Goal: Find contact information: Find contact information

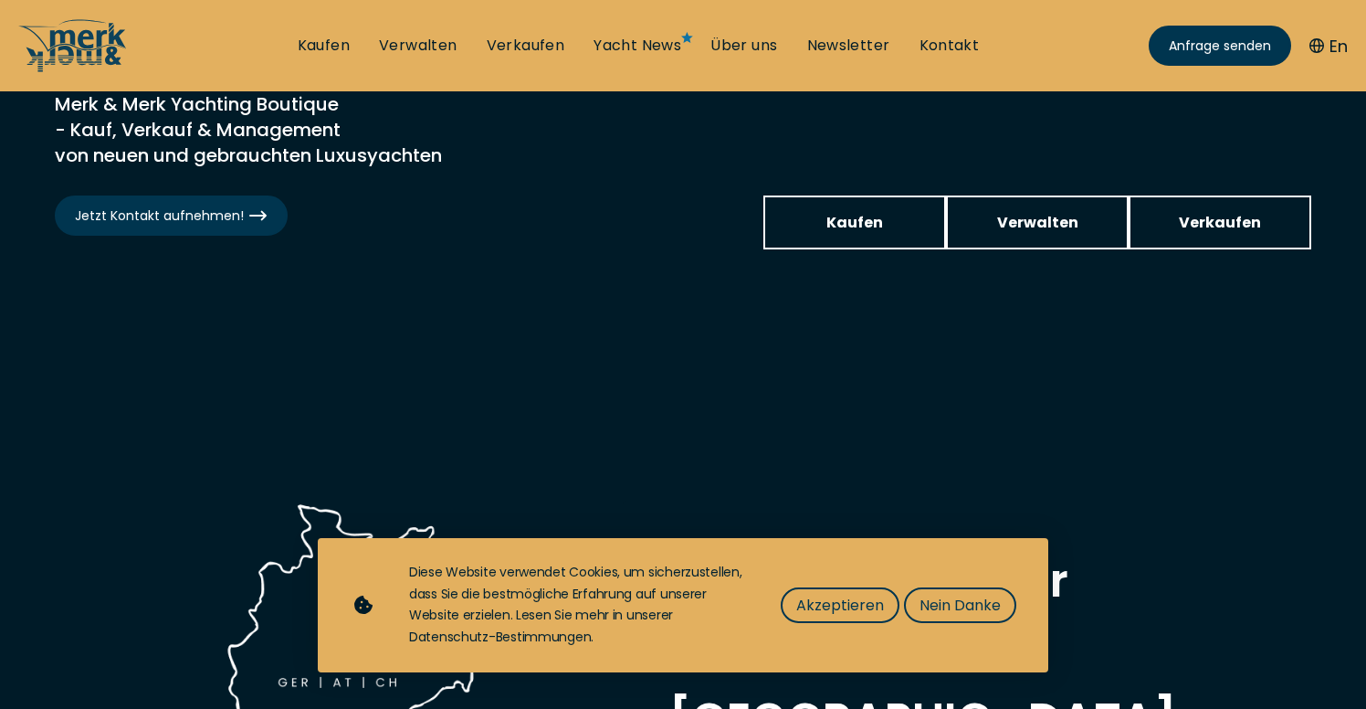
scroll to position [340, 0]
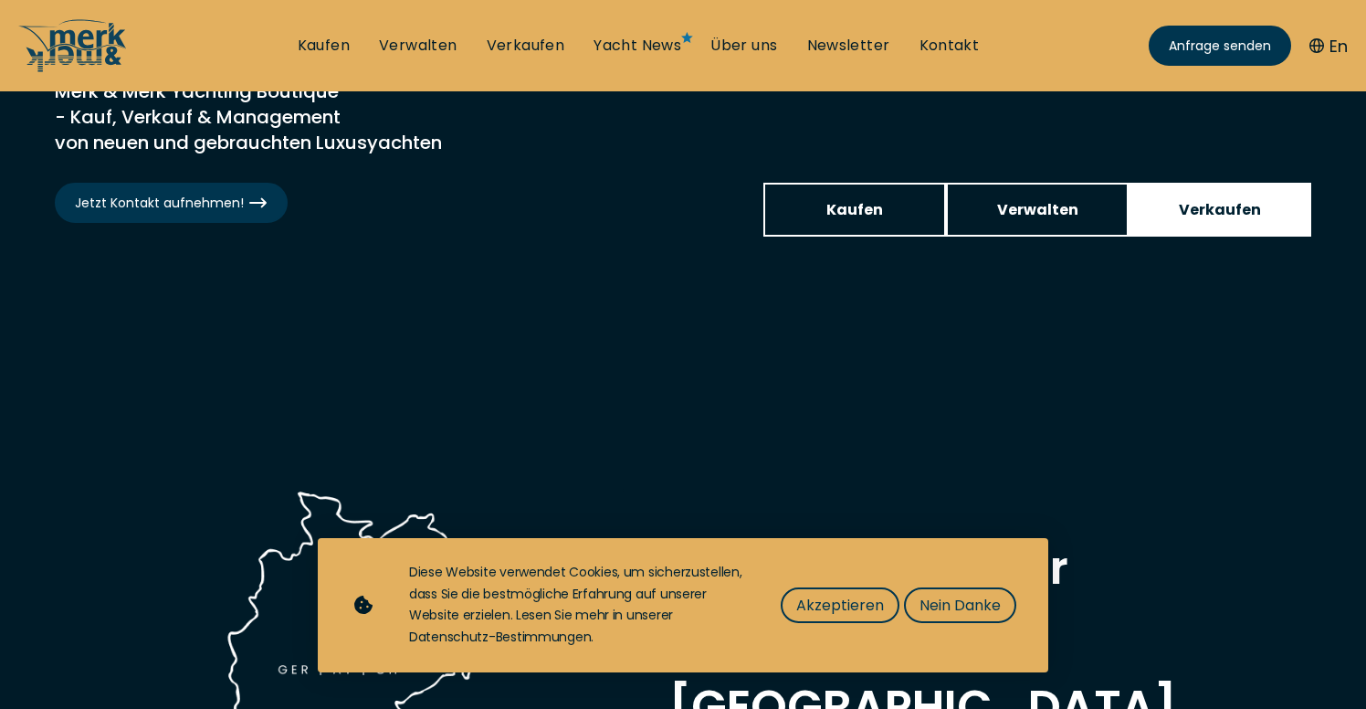
click at [1237, 204] on span "Verkaufen" at bounding box center [1220, 209] width 82 height 23
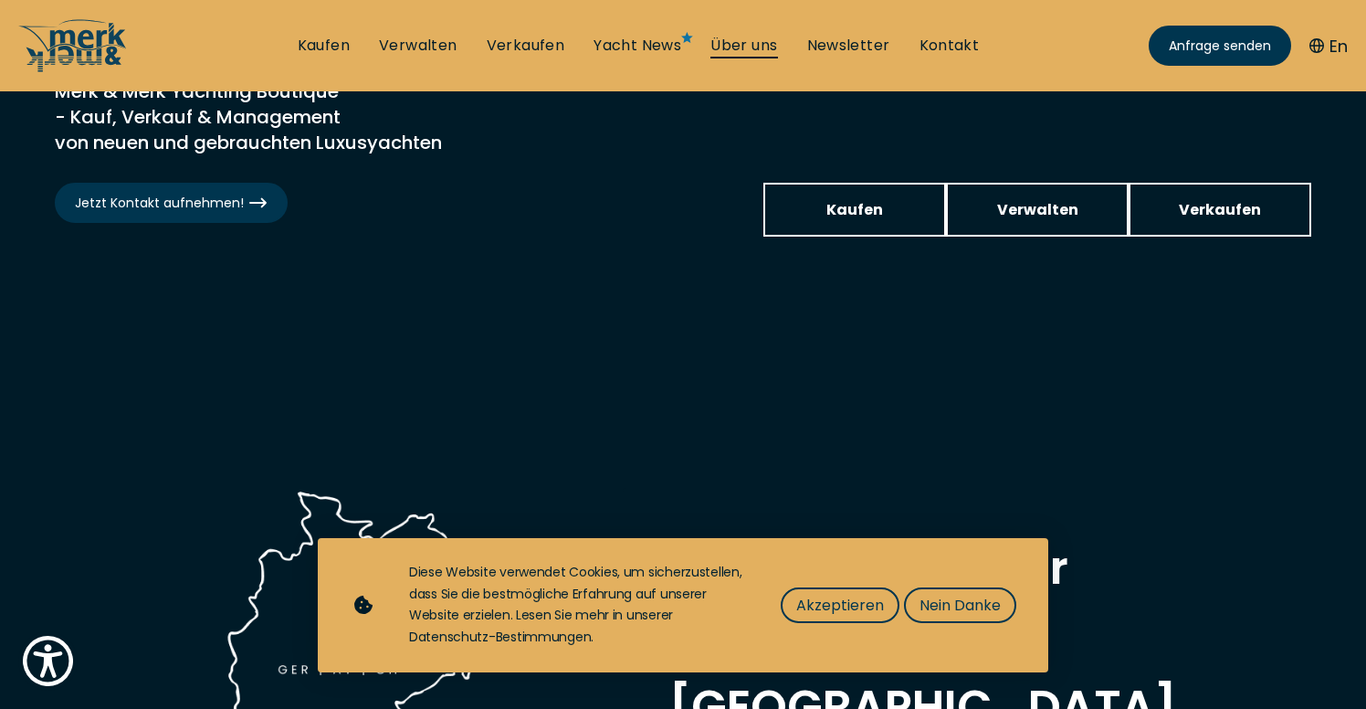
select select "sell"
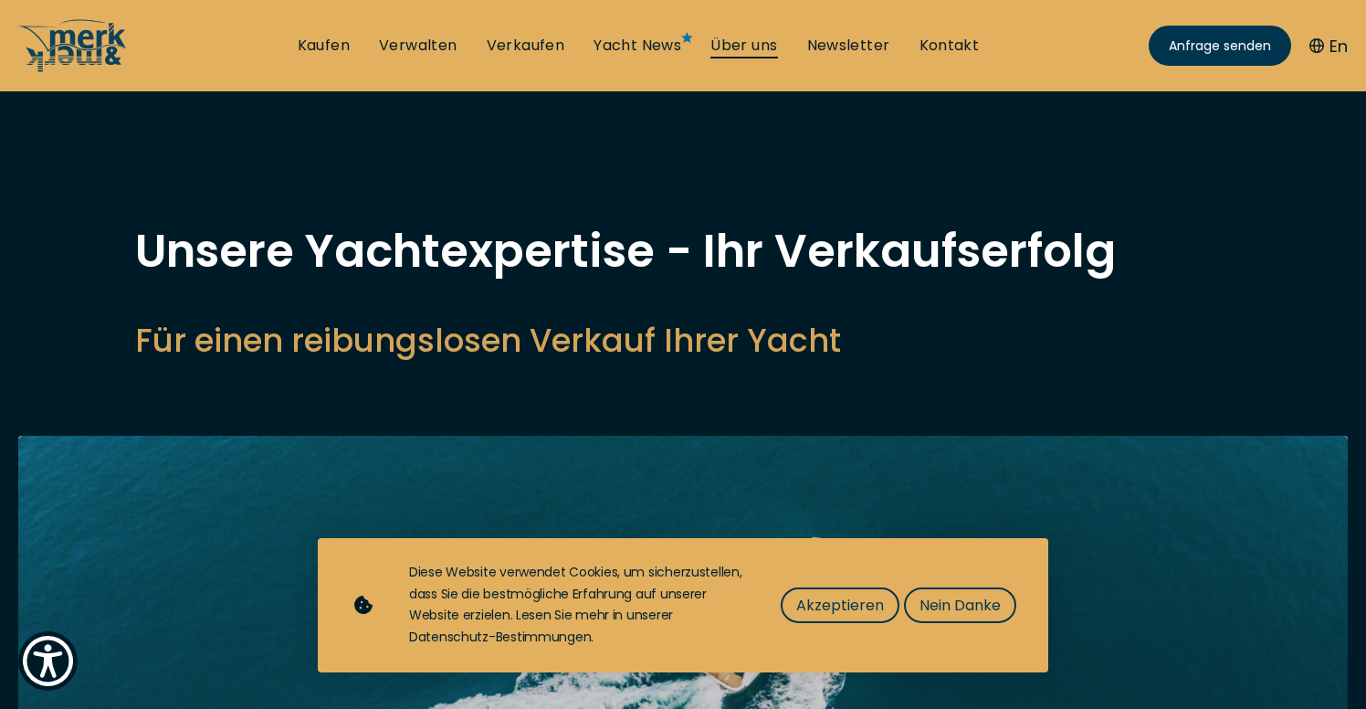
click at [741, 46] on link "Über uns" at bounding box center [743, 46] width 67 height 20
click at [750, 45] on link "Über uns" at bounding box center [743, 46] width 67 height 20
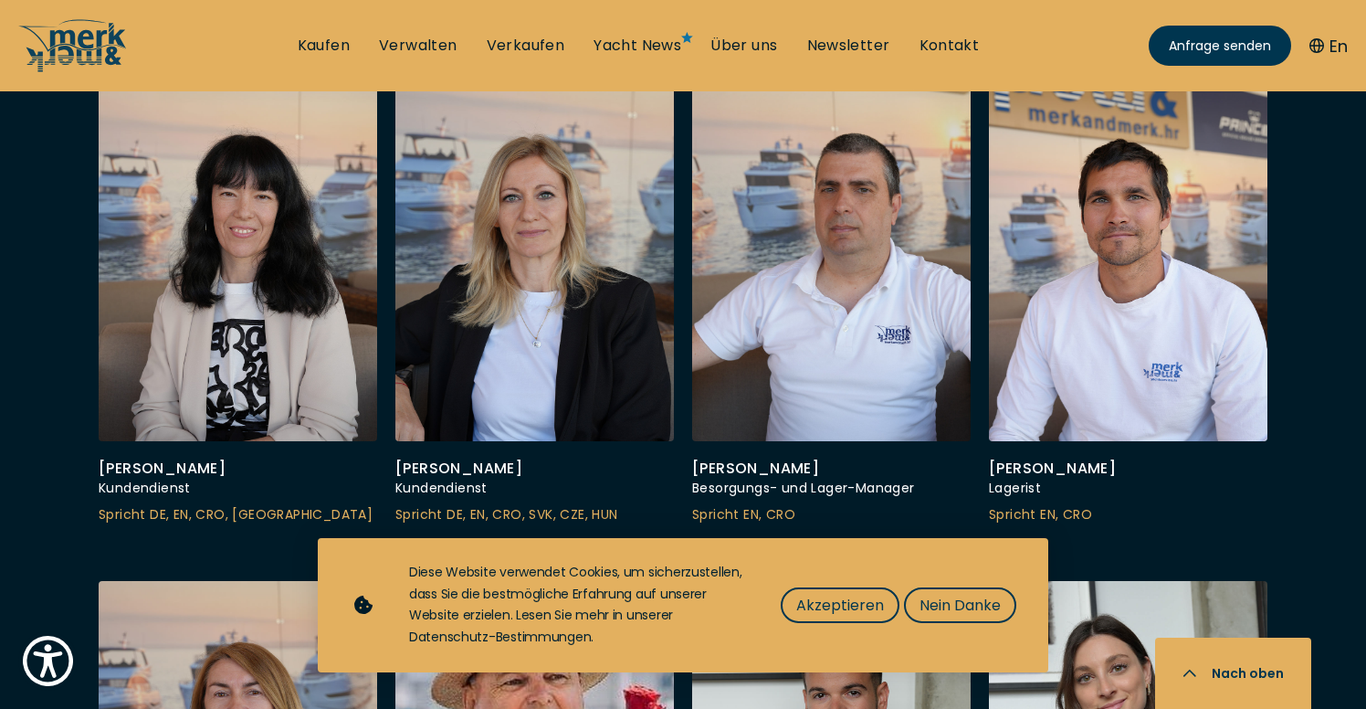
scroll to position [5441, 0]
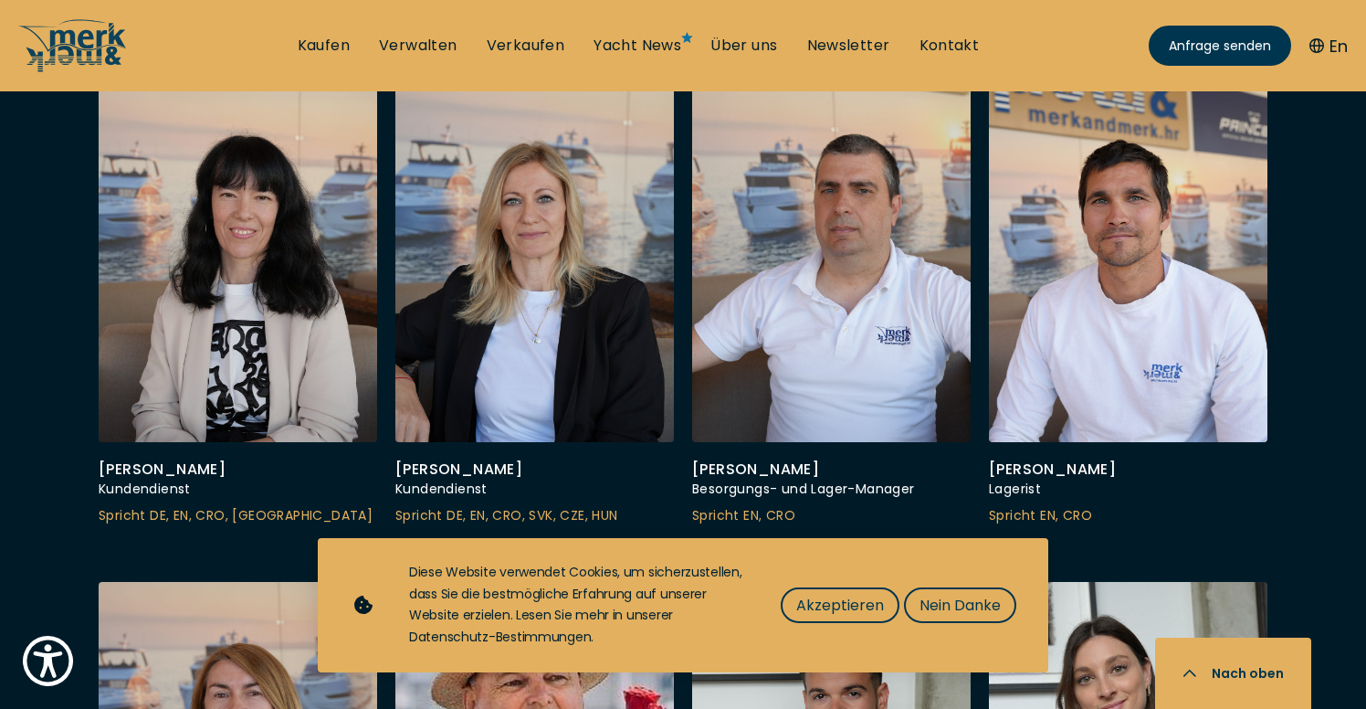
click at [831, 613] on span "Akzeptieren" at bounding box center [840, 605] width 88 height 23
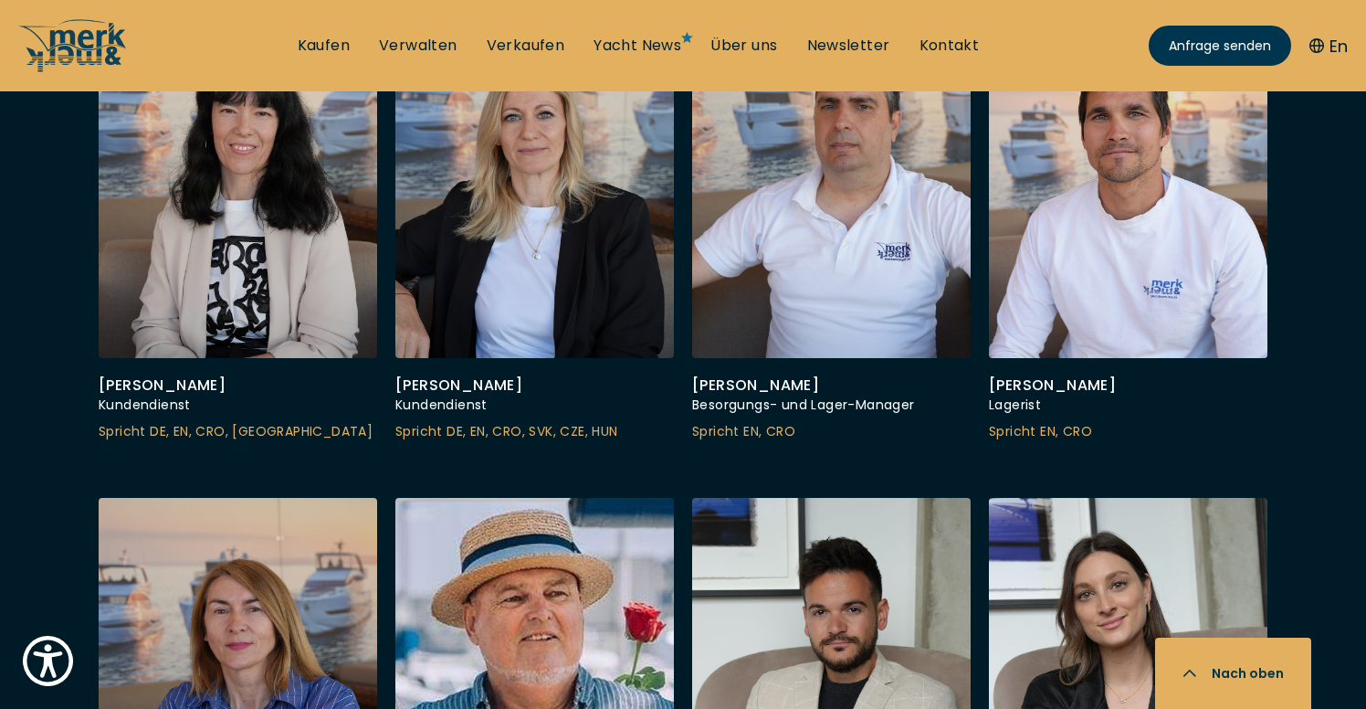
scroll to position [5524, 0]
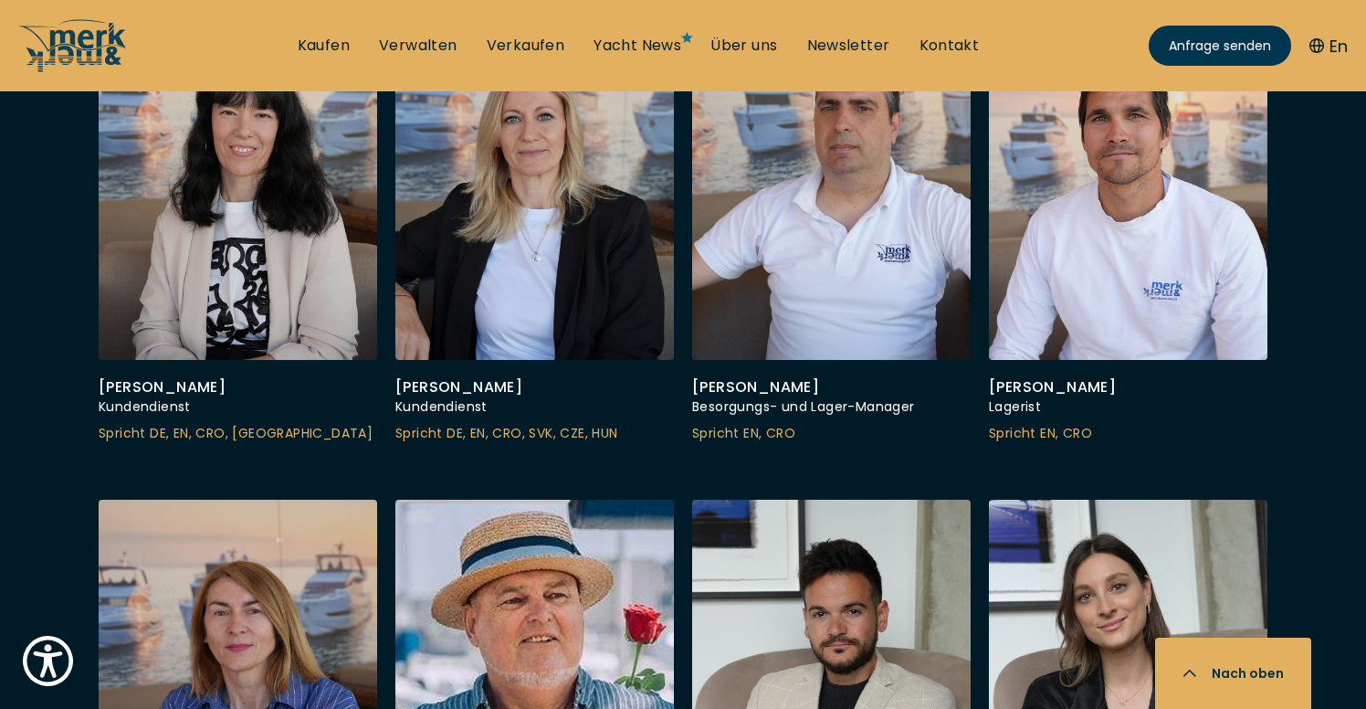
click at [972, 34] on ul "Kaufen Verwalten Verkaufen Yacht News Über uns Newsletter Kontakt Senden Sie un…" at bounding box center [638, 45] width 711 height 55
click at [957, 40] on link "Kontakt" at bounding box center [950, 46] width 60 height 20
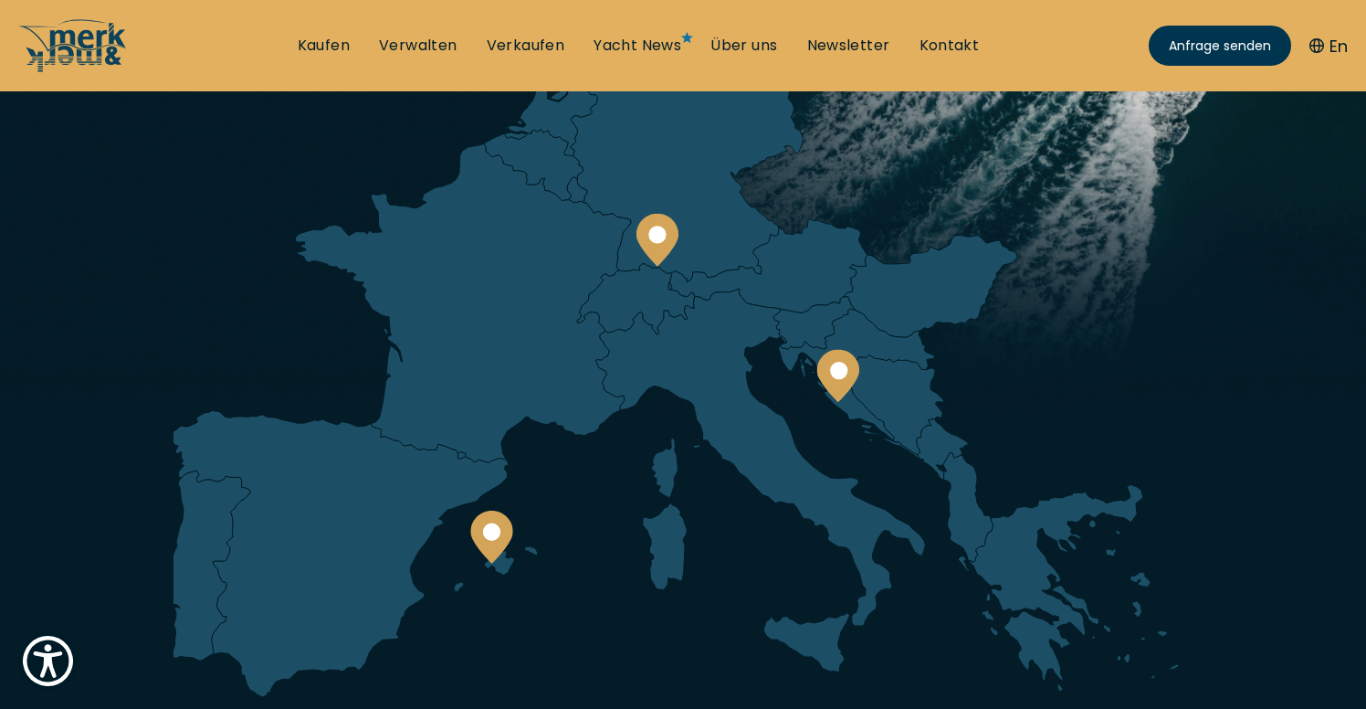
scroll to position [250, 0]
